Goal: Task Accomplishment & Management: Use online tool/utility

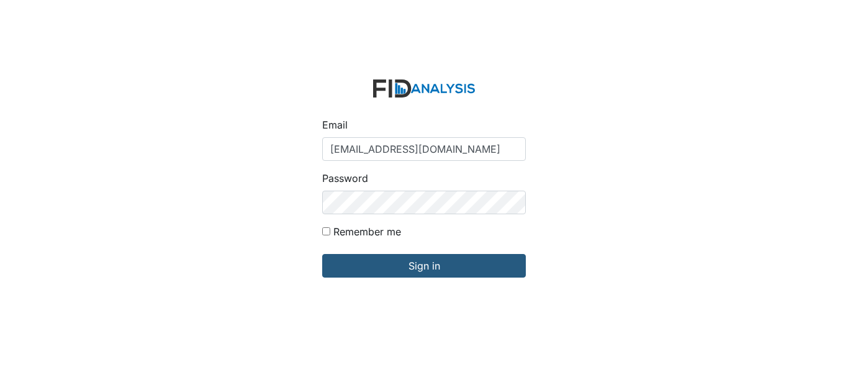
type input "[EMAIL_ADDRESS][DOMAIN_NAME]"
click at [322, 254] on input "Sign in" at bounding box center [424, 266] width 204 height 24
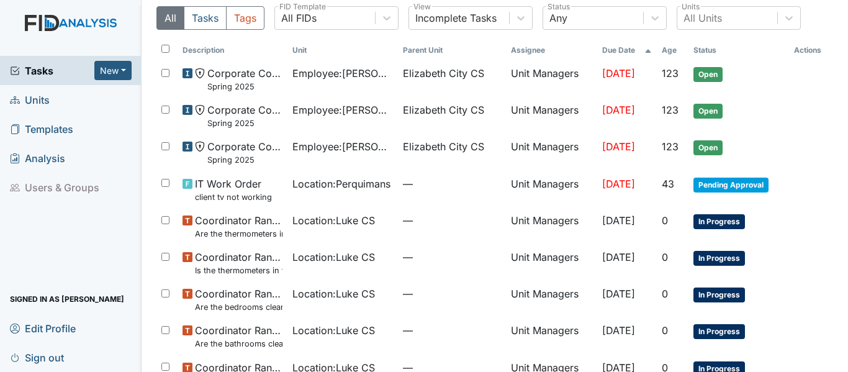
scroll to position [62, 0]
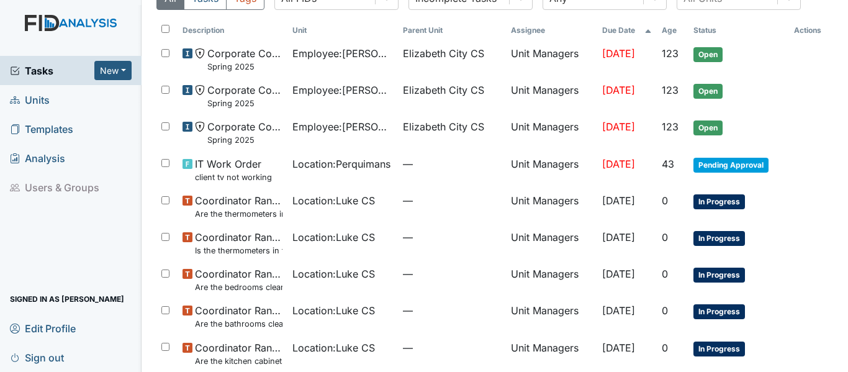
click at [36, 97] on span "Units" at bounding box center [30, 99] width 40 height 19
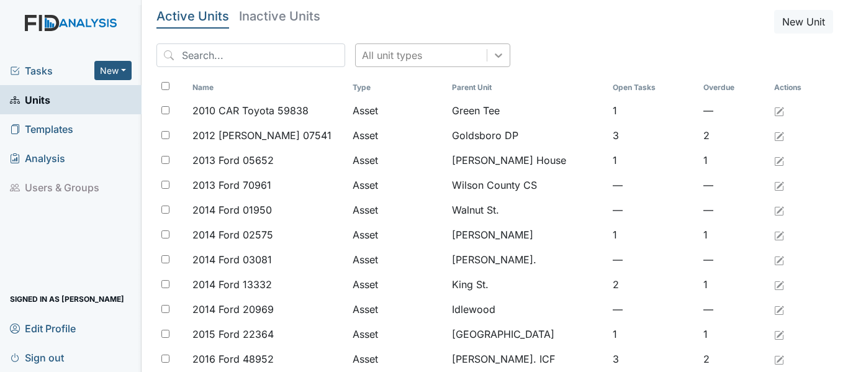
click at [487, 48] on div at bounding box center [498, 55] width 22 height 22
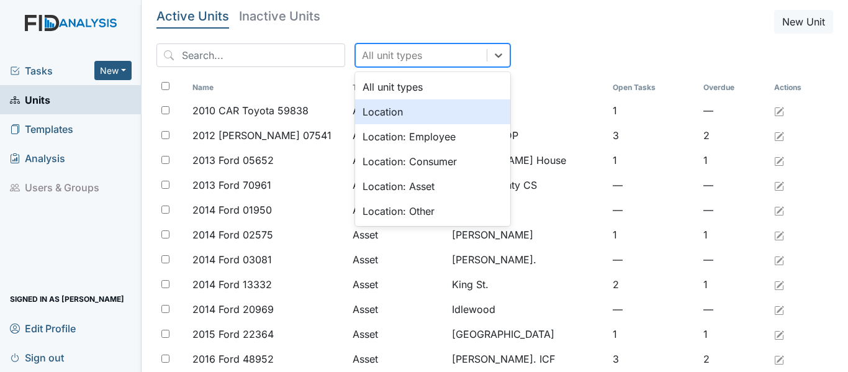
click at [374, 113] on div "Location" at bounding box center [432, 111] width 155 height 25
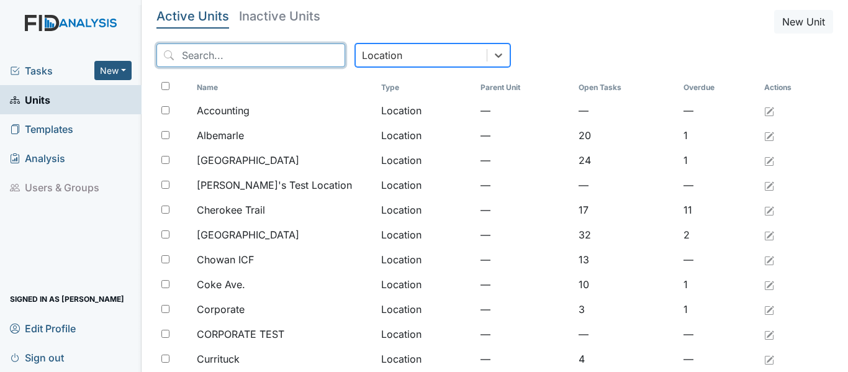
click at [233, 55] on input "search" at bounding box center [250, 55] width 189 height 24
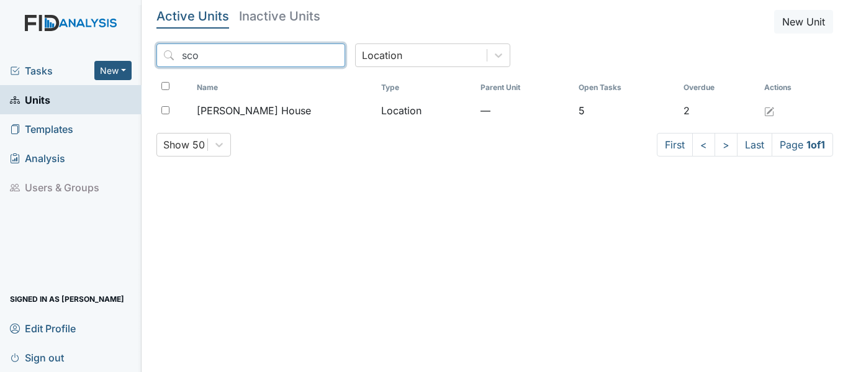
type input "sco"
click at [231, 68] on div "sco Location" at bounding box center [494, 60] width 677 height 34
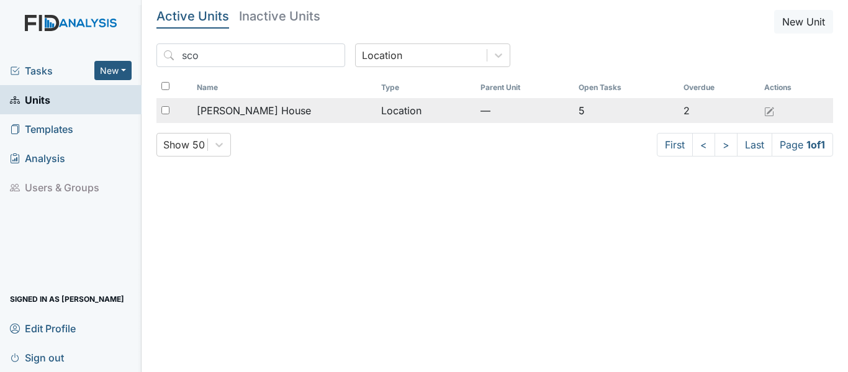
click at [229, 104] on span "[PERSON_NAME] House" at bounding box center [254, 110] width 114 height 15
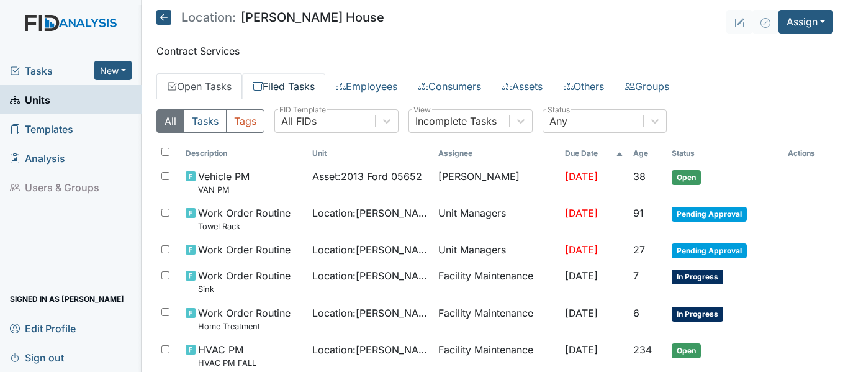
click at [312, 86] on link "Filed Tasks" at bounding box center [283, 86] width 83 height 26
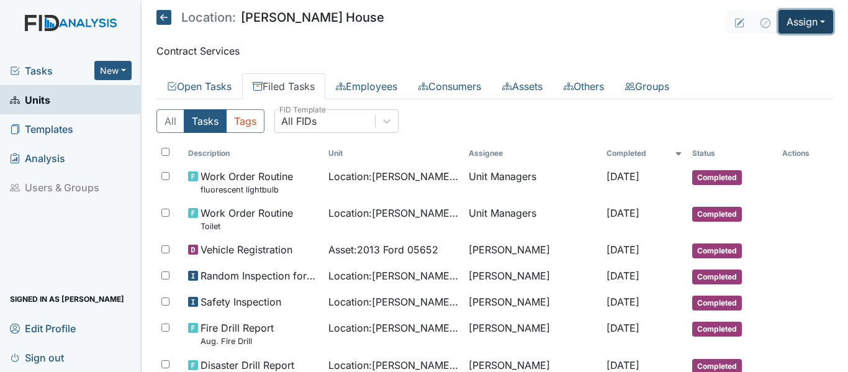
click at [816, 19] on button "Assign" at bounding box center [806, 22] width 55 height 24
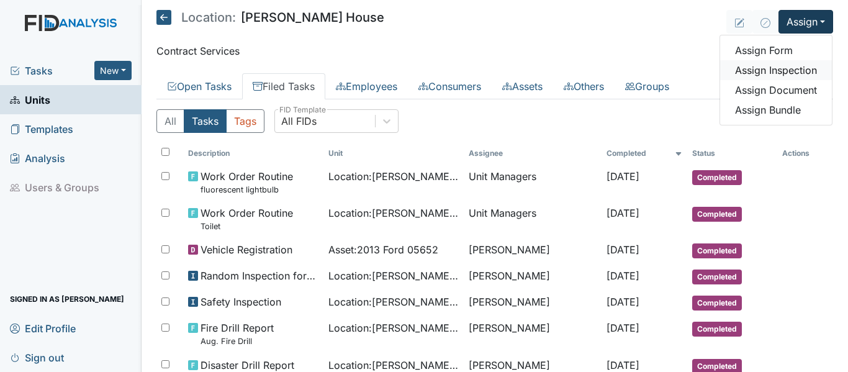
click at [764, 68] on link "Assign Inspection" at bounding box center [776, 70] width 112 height 20
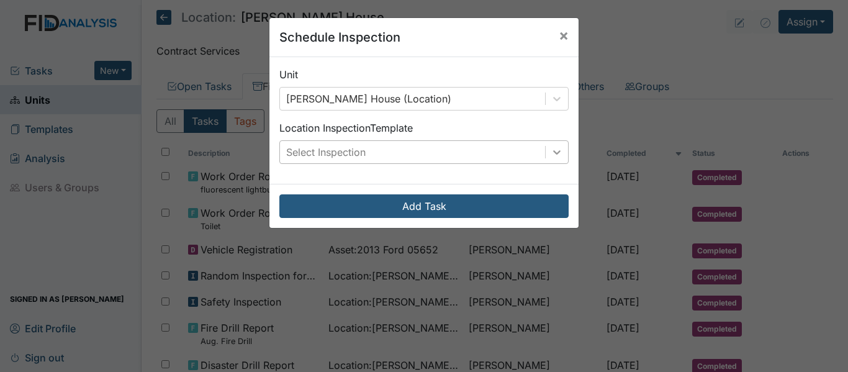
click at [552, 150] on icon at bounding box center [557, 152] width 12 height 12
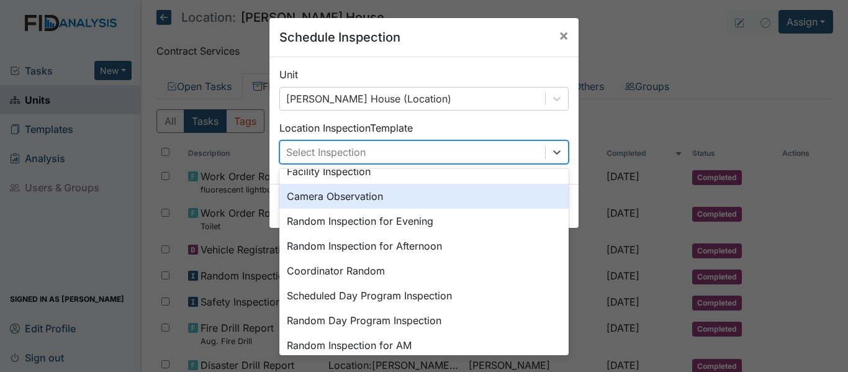
scroll to position [124, 0]
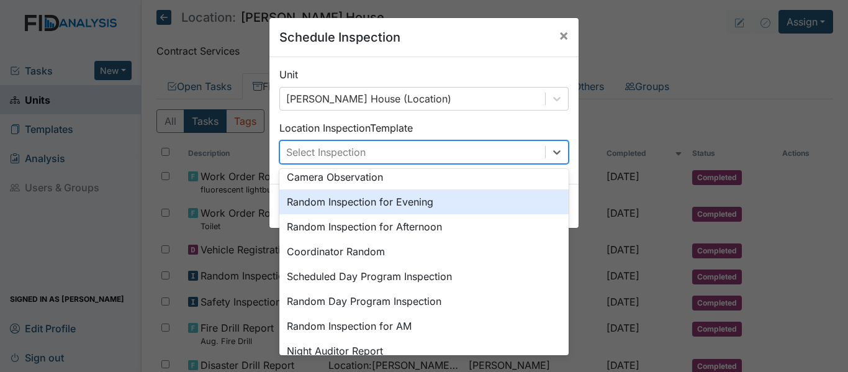
click at [379, 196] on div "Random Inspection for Evening" at bounding box center [423, 201] width 289 height 25
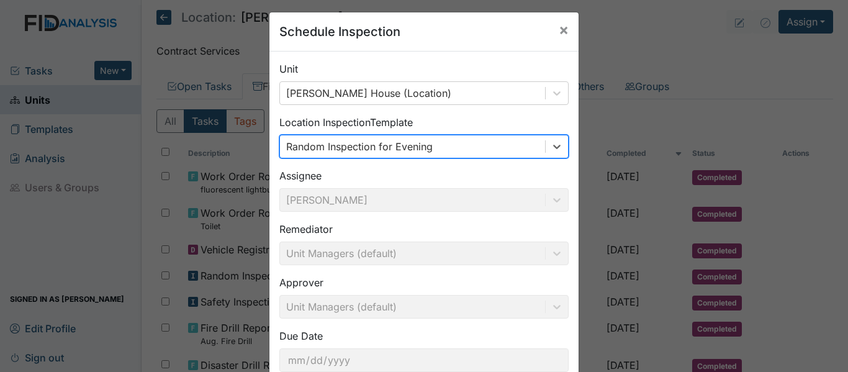
scroll to position [0, 0]
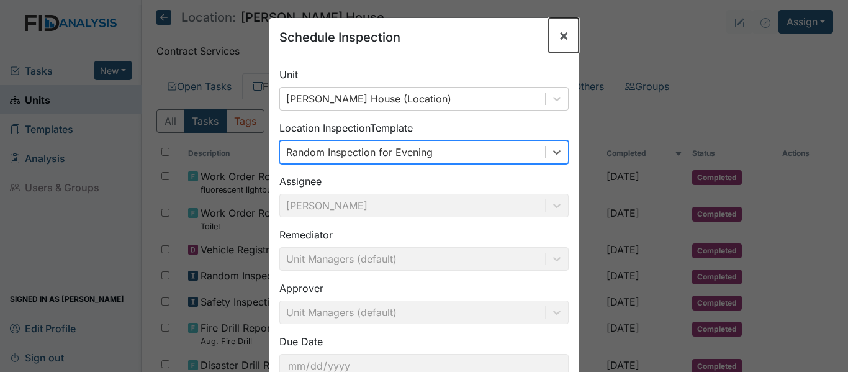
click at [561, 35] on span "×" at bounding box center [564, 35] width 10 height 18
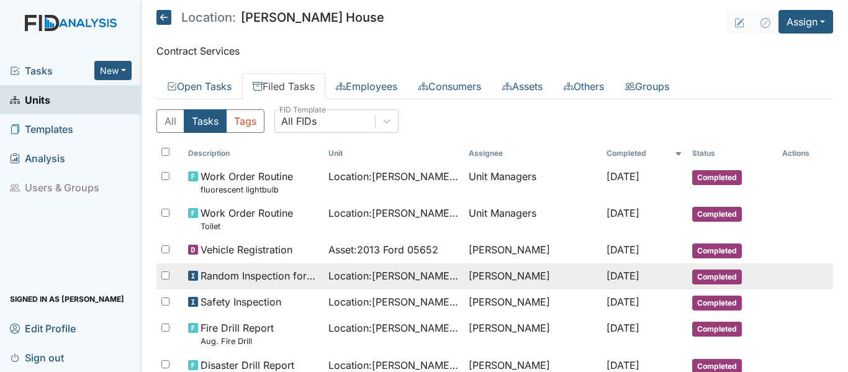
click at [245, 282] on span "Random Inspection for AM" at bounding box center [260, 275] width 118 height 15
click at [227, 277] on span "Random Inspection for AM" at bounding box center [260, 275] width 118 height 15
